Goal: Task Accomplishment & Management: Manage account settings

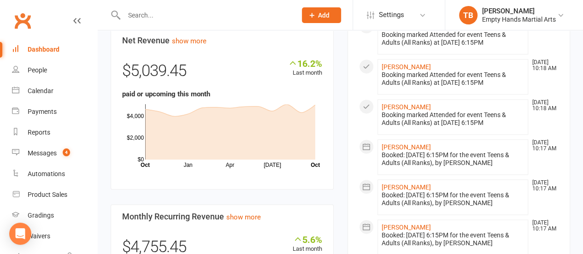
scroll to position [461, 0]
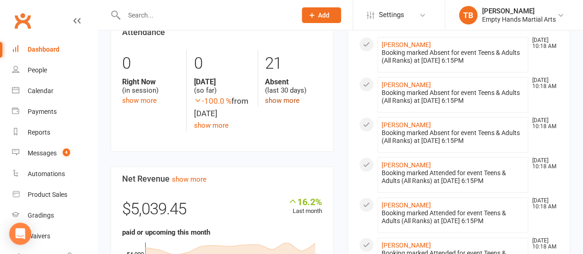
click at [286, 105] on link "show more" at bounding box center [282, 100] width 35 height 8
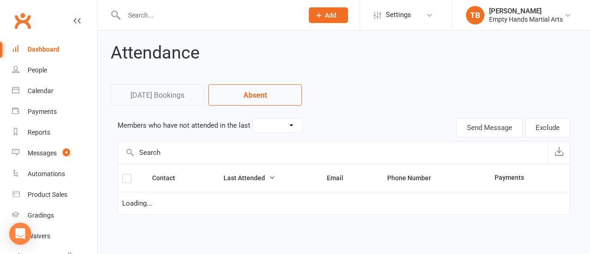
select select "30"
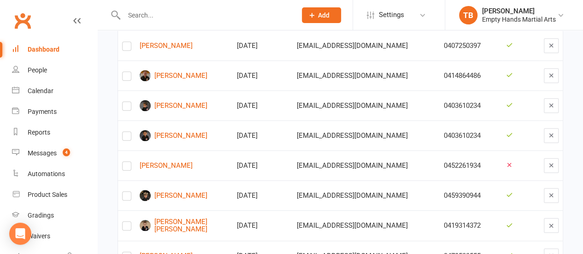
scroll to position [369, 0]
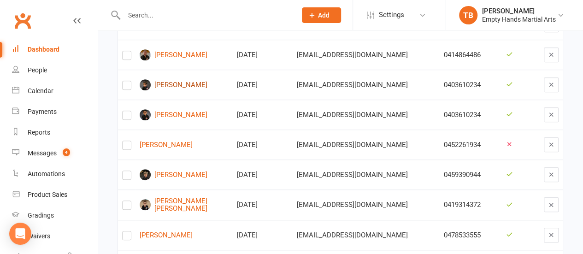
click at [179, 79] on link "[PERSON_NAME]" at bounding box center [184, 84] width 89 height 11
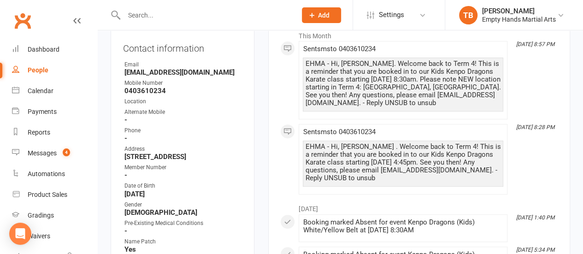
scroll to position [138, 0]
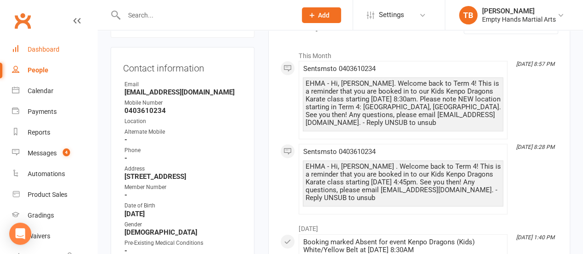
click at [41, 45] on link "Dashboard" at bounding box center [54, 49] width 85 height 21
